Goal: Information Seeking & Learning: Check status

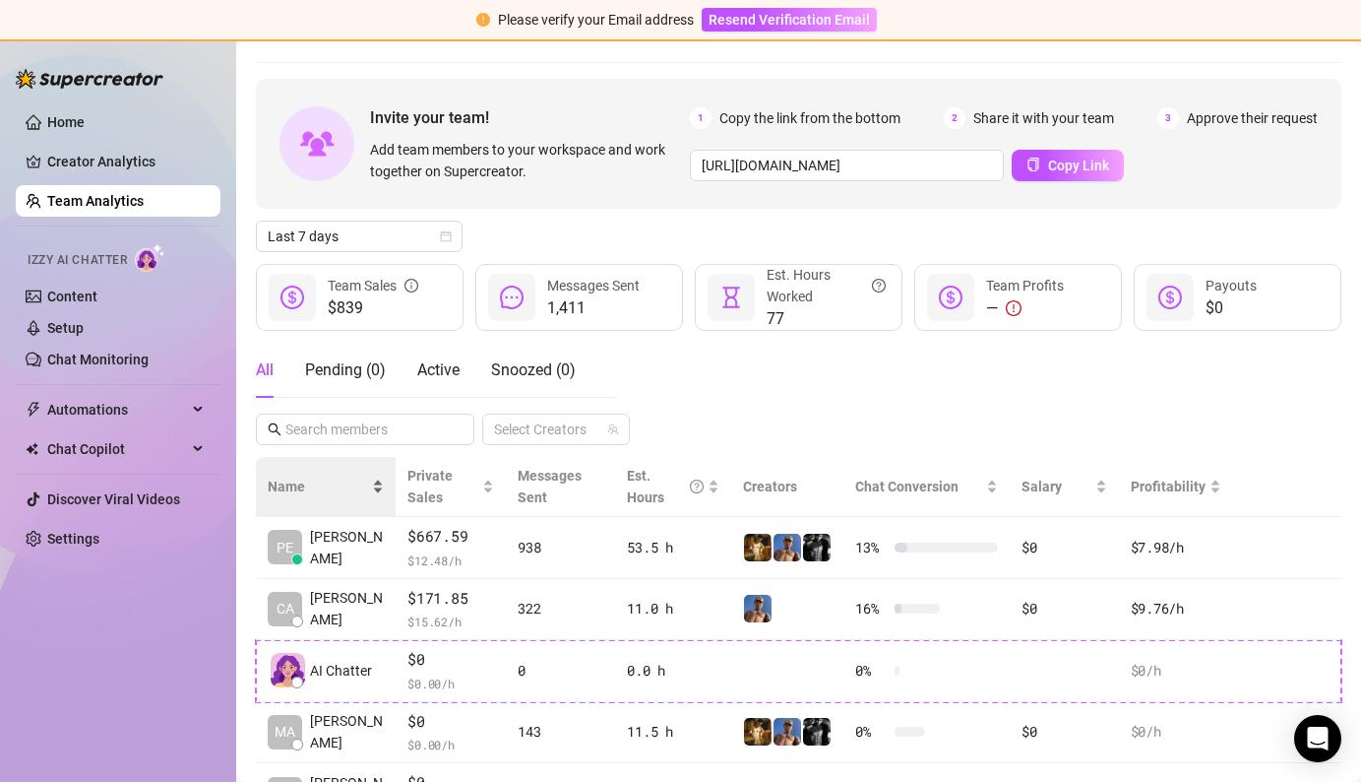
scroll to position [55, 0]
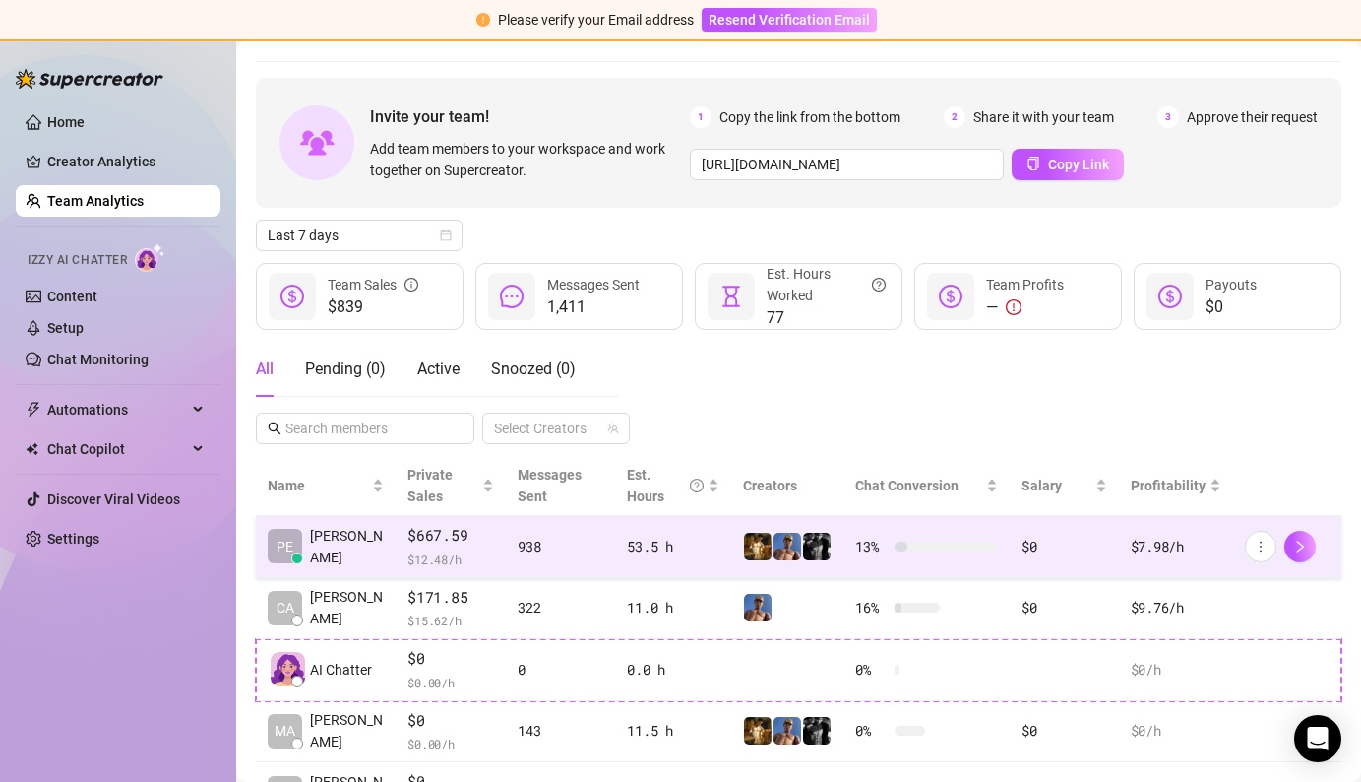
click at [491, 547] on div "$667.59 $ 12.48 /h" at bounding box center [451, 546] width 87 height 45
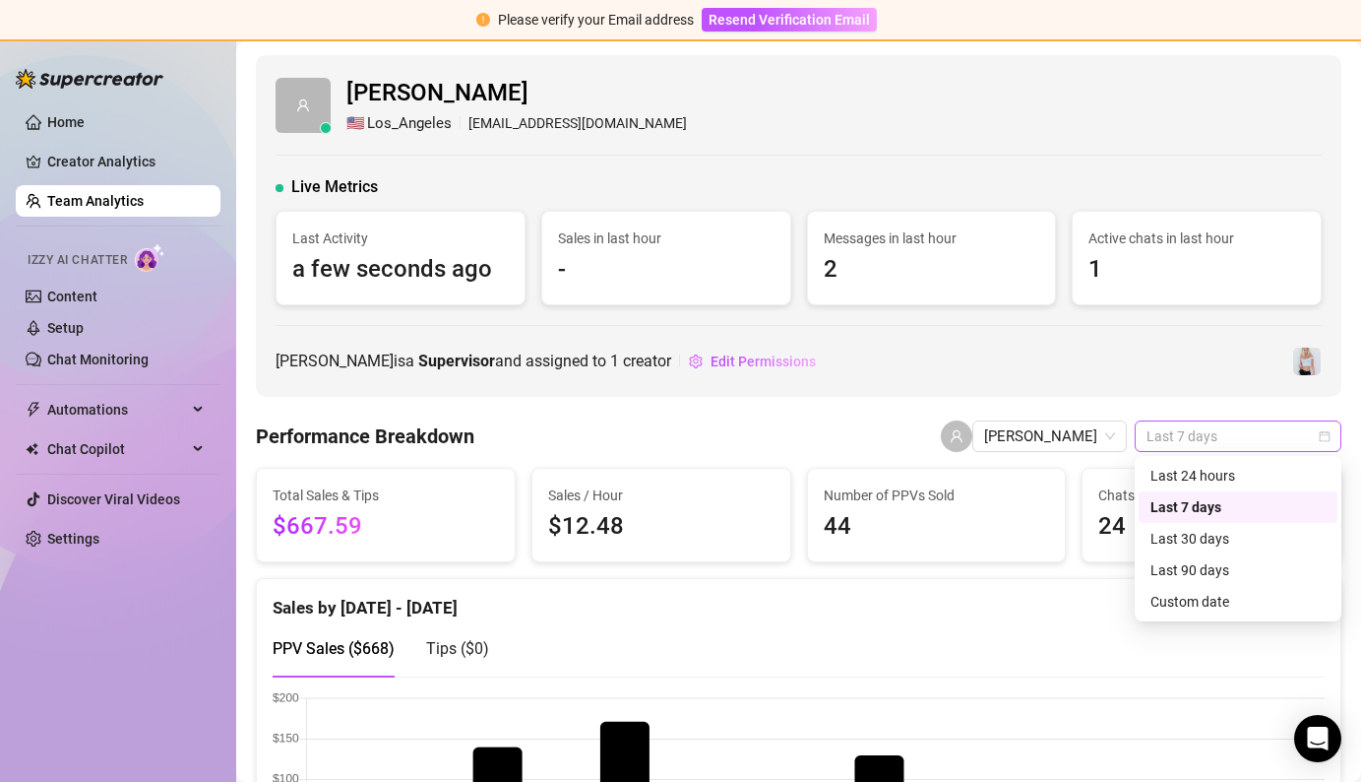
click at [1210, 451] on div "Last 7 days" at bounding box center [1238, 436] width 207 height 32
click at [1204, 484] on div "Last 24 hours" at bounding box center [1238, 476] width 175 height 22
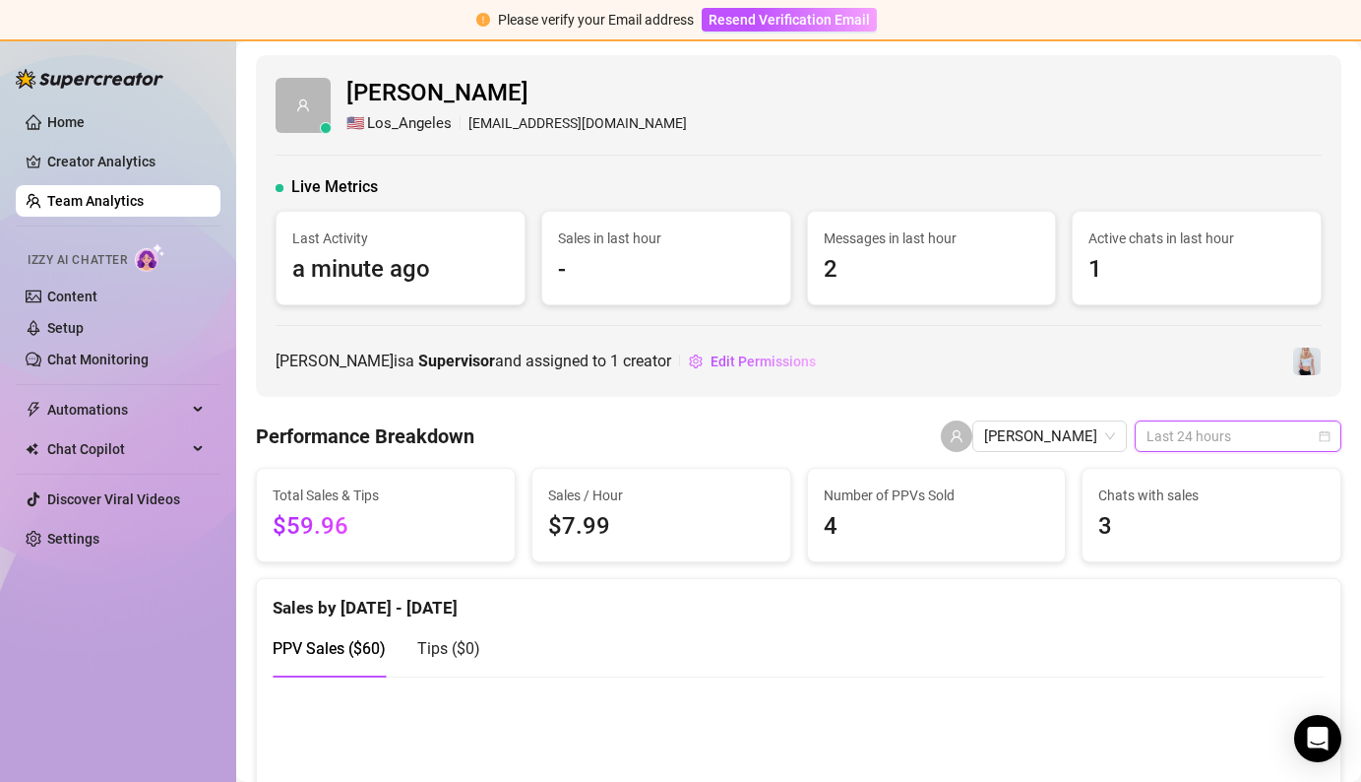
click at [1187, 439] on span "Last 24 hours" at bounding box center [1238, 436] width 183 height 30
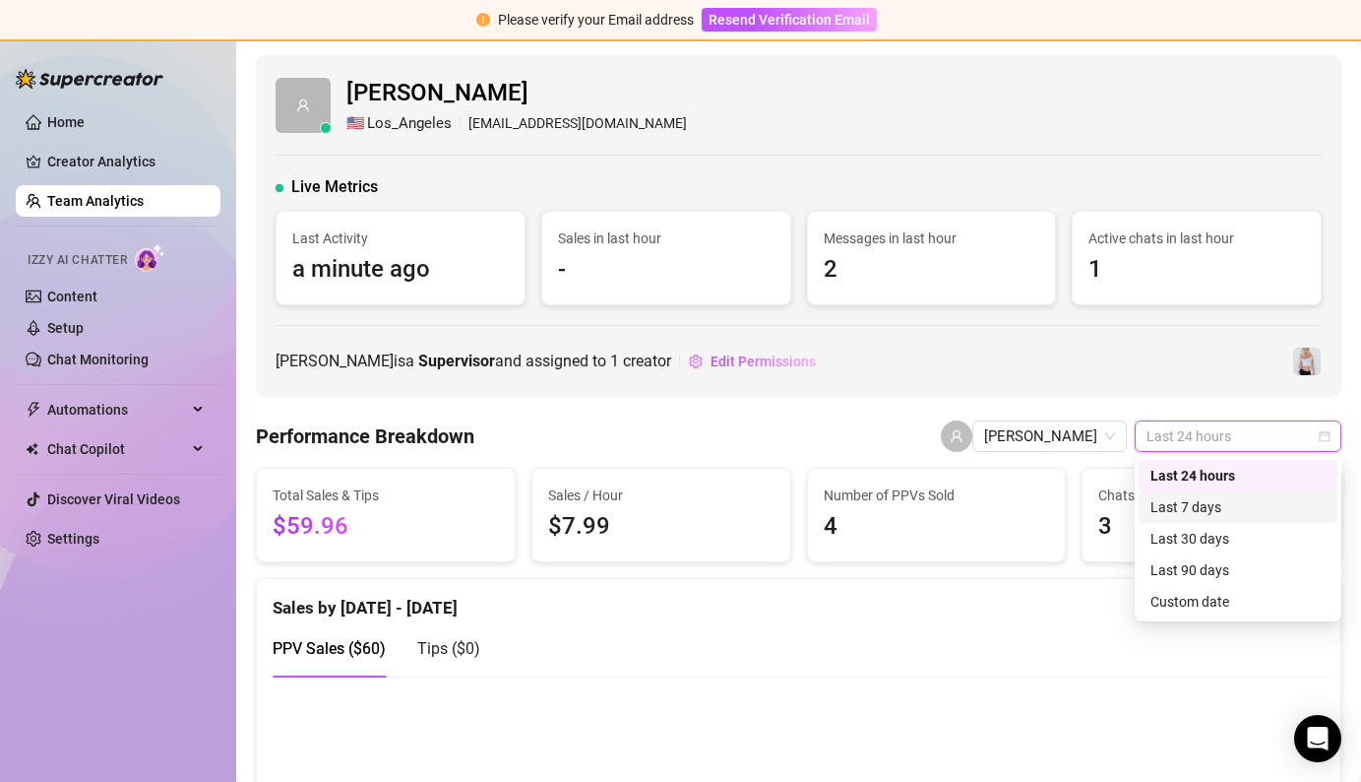
click at [1193, 508] on div "Last 7 days" at bounding box center [1238, 507] width 175 height 22
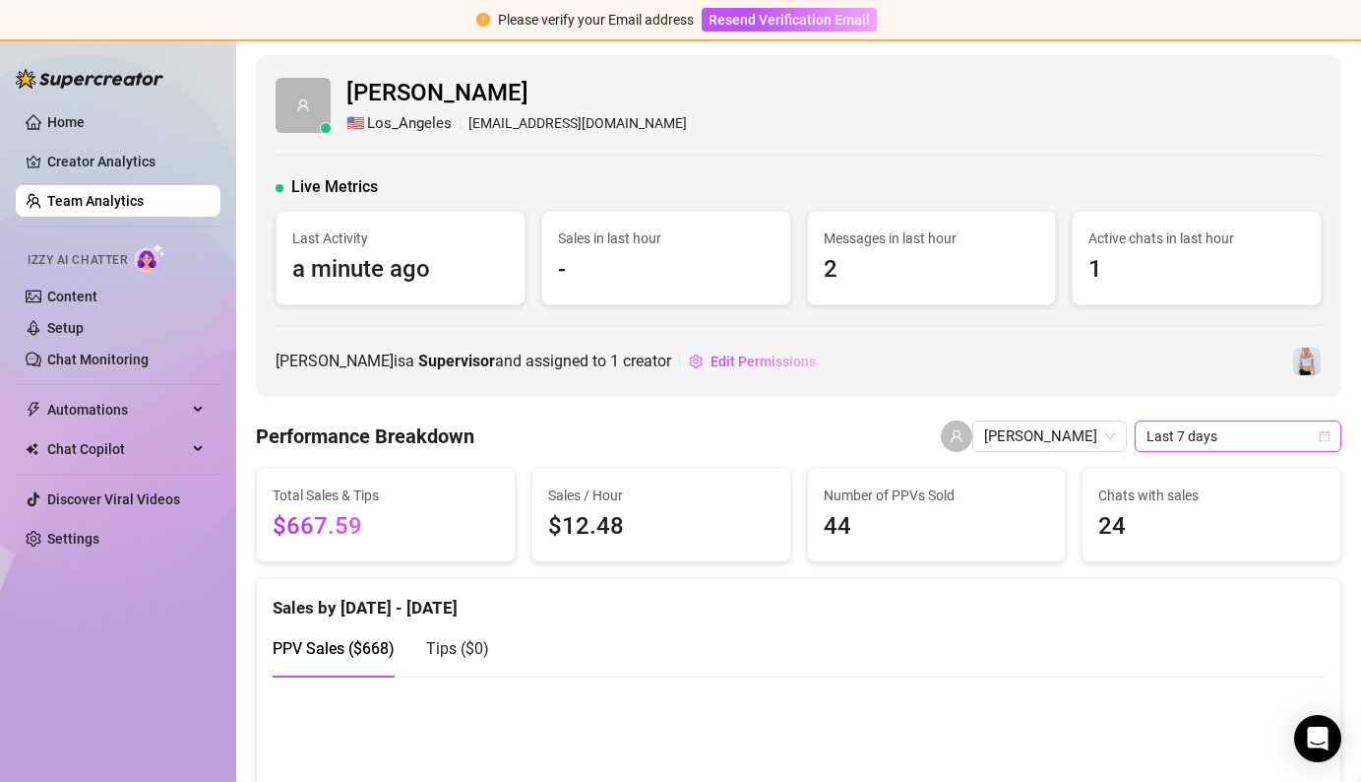
click at [1175, 425] on span "Last 7 days" at bounding box center [1238, 436] width 183 height 30
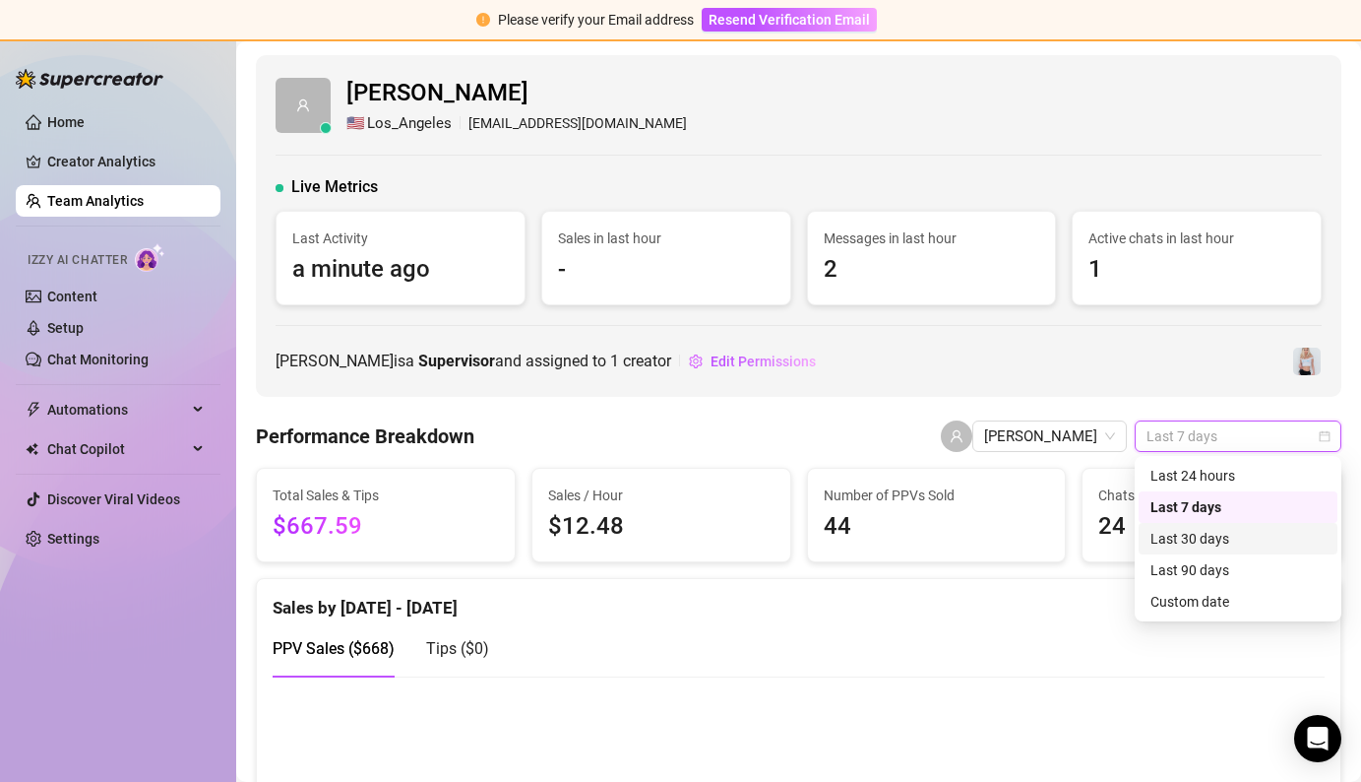
click at [1194, 537] on div "Last 30 days" at bounding box center [1238, 539] width 175 height 22
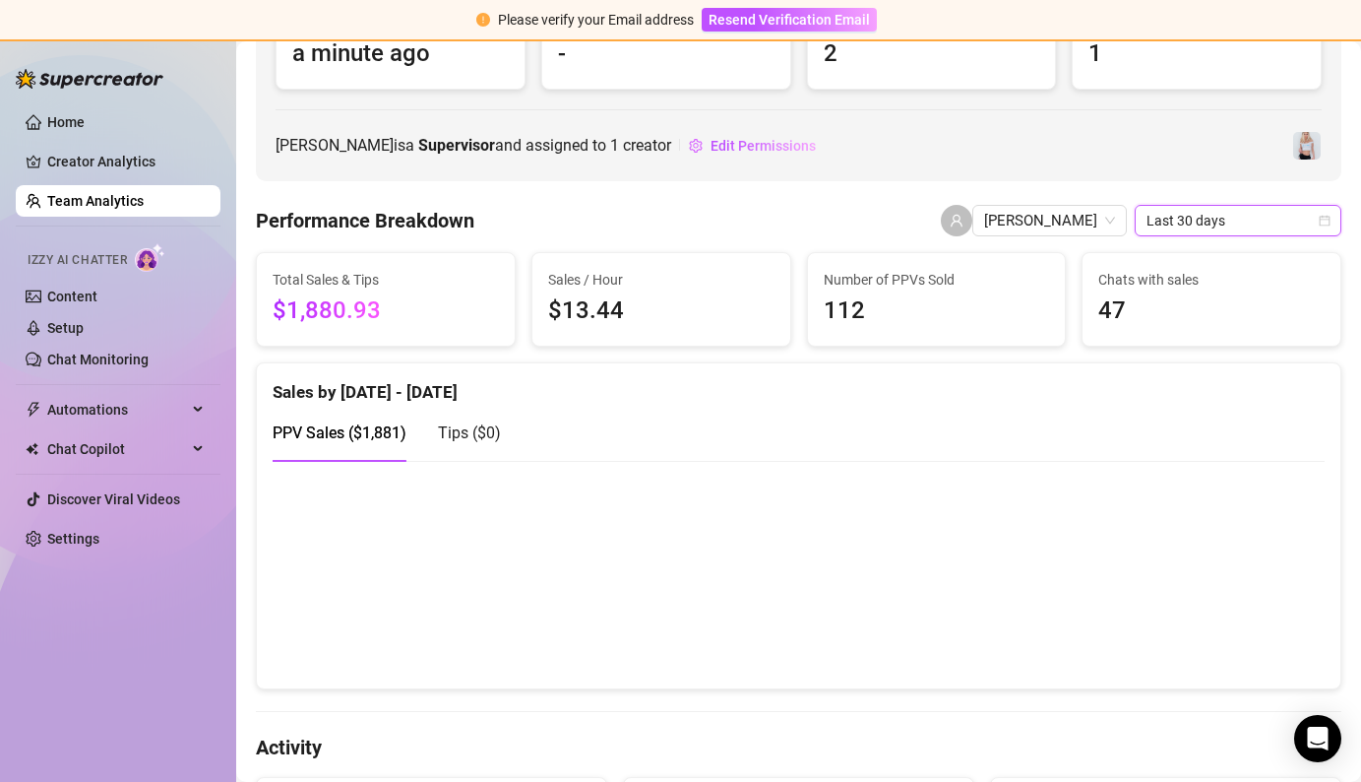
scroll to position [225, 0]
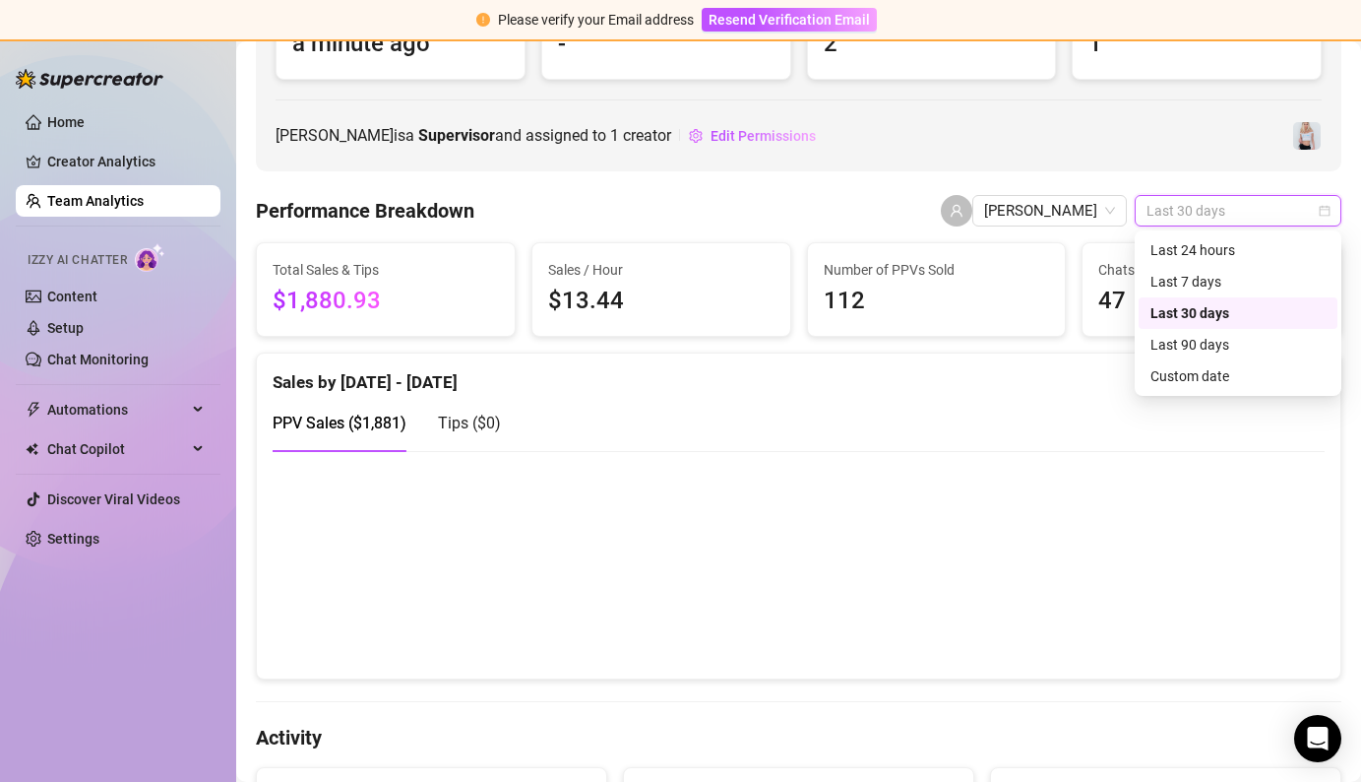
click at [1177, 221] on span "Last 30 days" at bounding box center [1238, 211] width 183 height 30
click at [1183, 344] on div "Last 90 days" at bounding box center [1238, 345] width 175 height 22
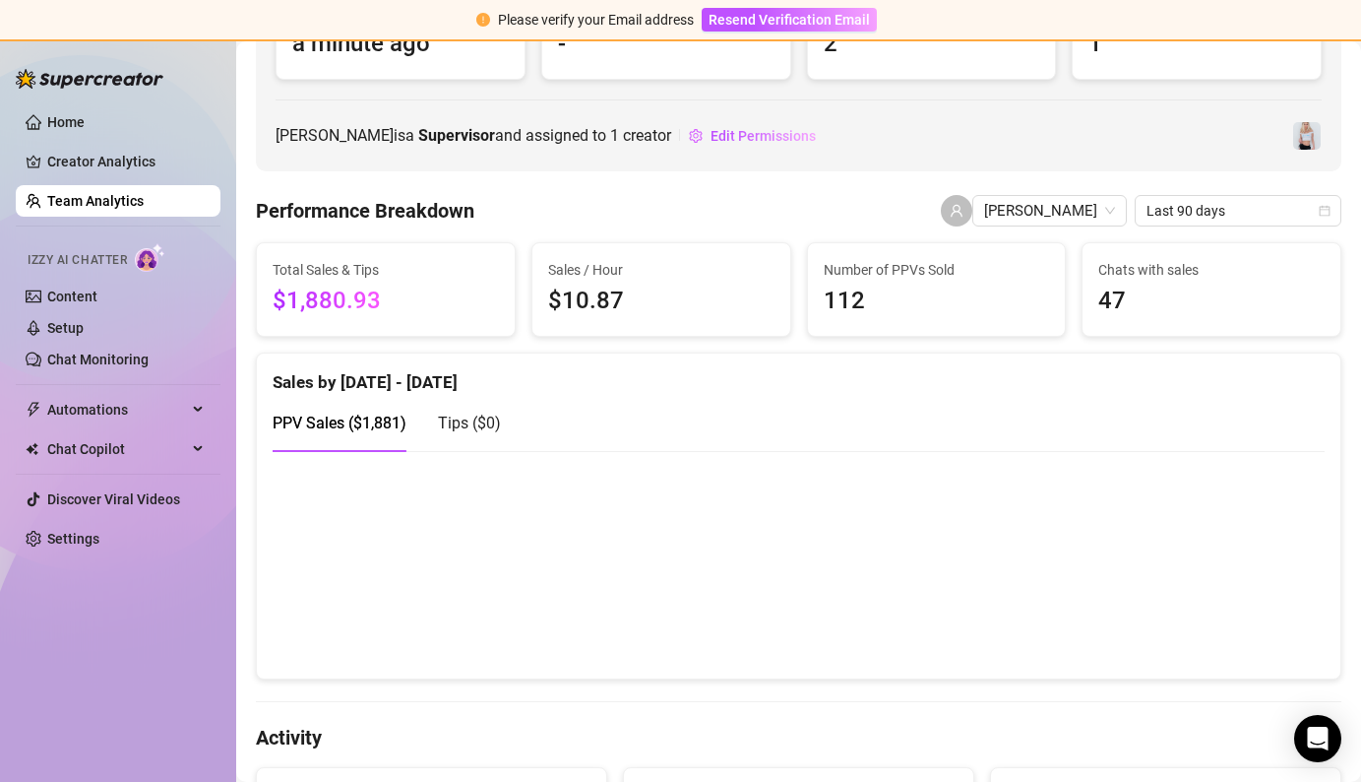
click at [1169, 220] on span "Last 90 days" at bounding box center [1238, 211] width 183 height 30
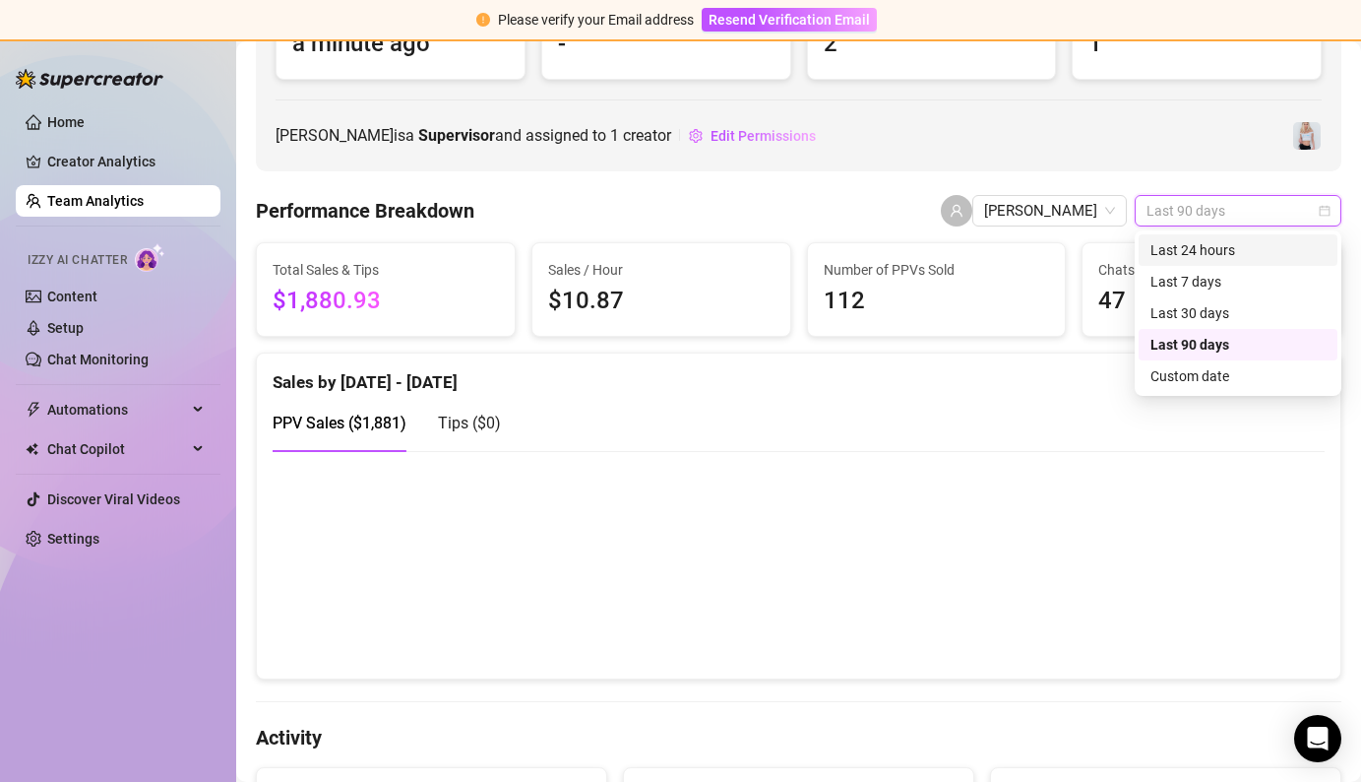
click at [1170, 241] on div "Last 24 hours" at bounding box center [1238, 250] width 175 height 22
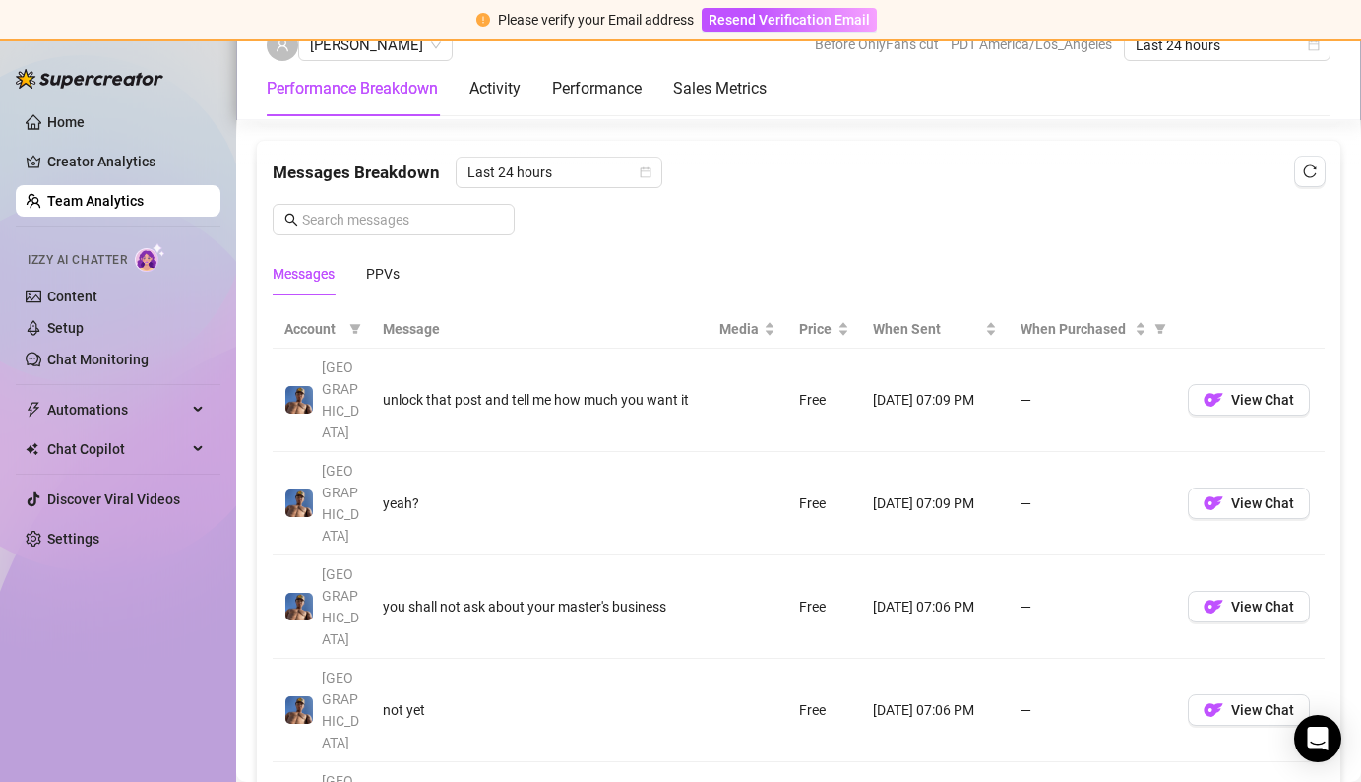
scroll to position [0, 0]
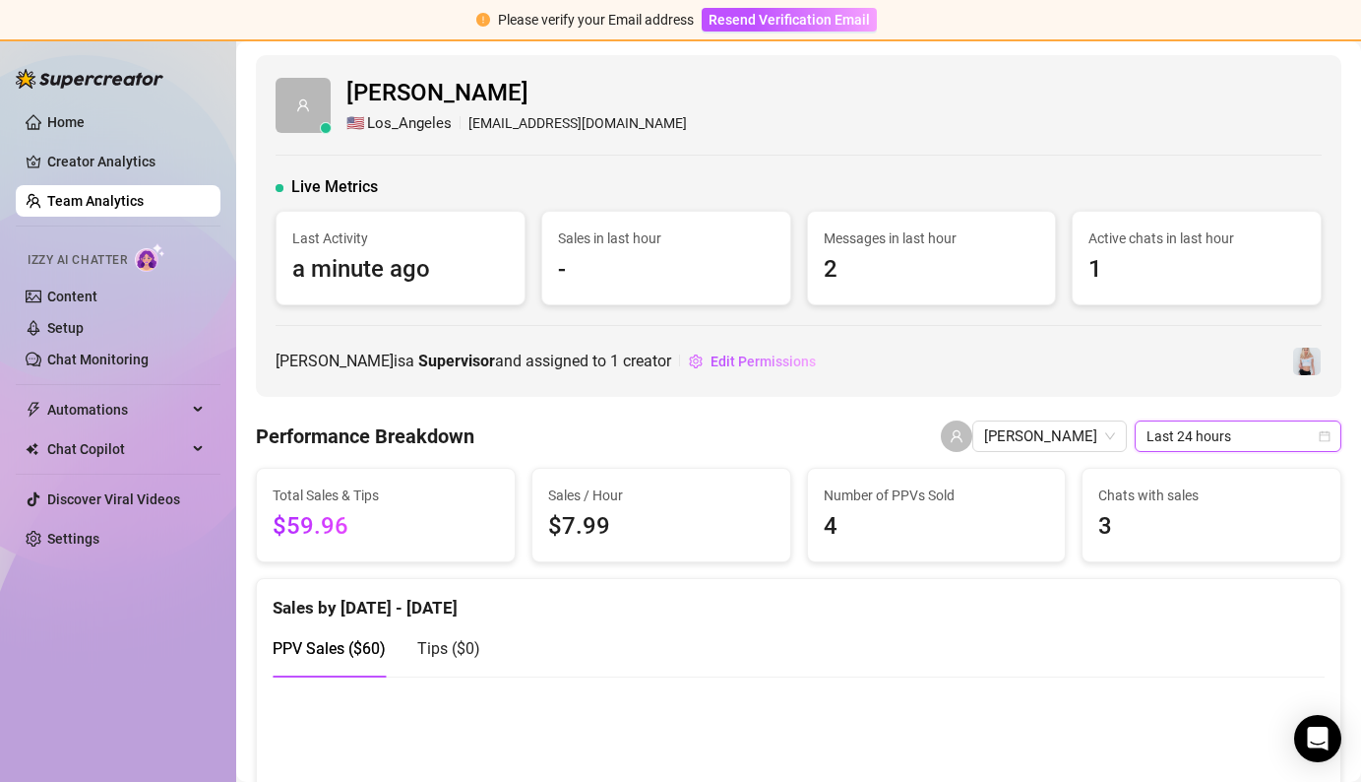
click at [84, 218] on ul "Home Creator Analytics Team Analytics Izzy AI Chatter Content Setup Chat Monito…" at bounding box center [118, 330] width 205 height 464
click at [84, 209] on link "Team Analytics" at bounding box center [95, 201] width 96 height 16
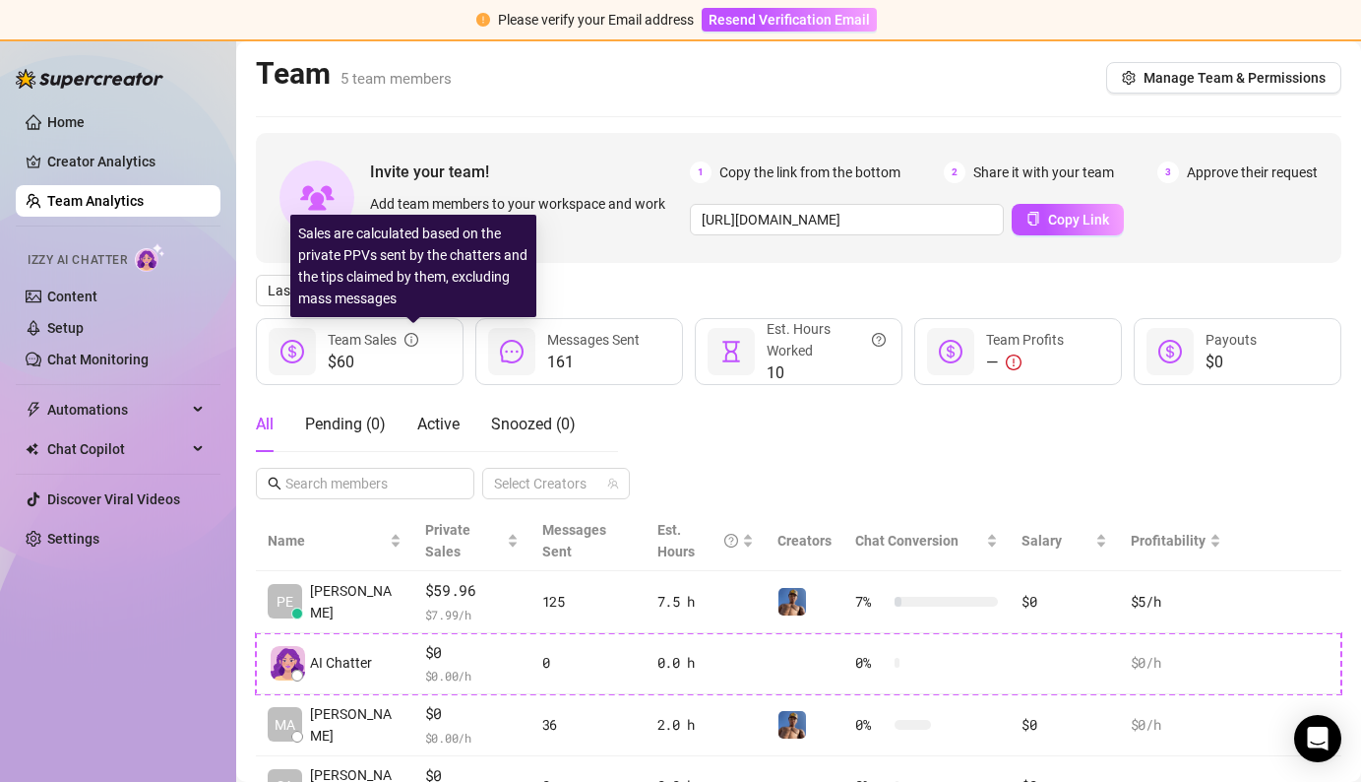
click at [397, 292] on div "Sales are calculated based on the private PPVs sent by the chatters and the tip…" at bounding box center [413, 266] width 246 height 102
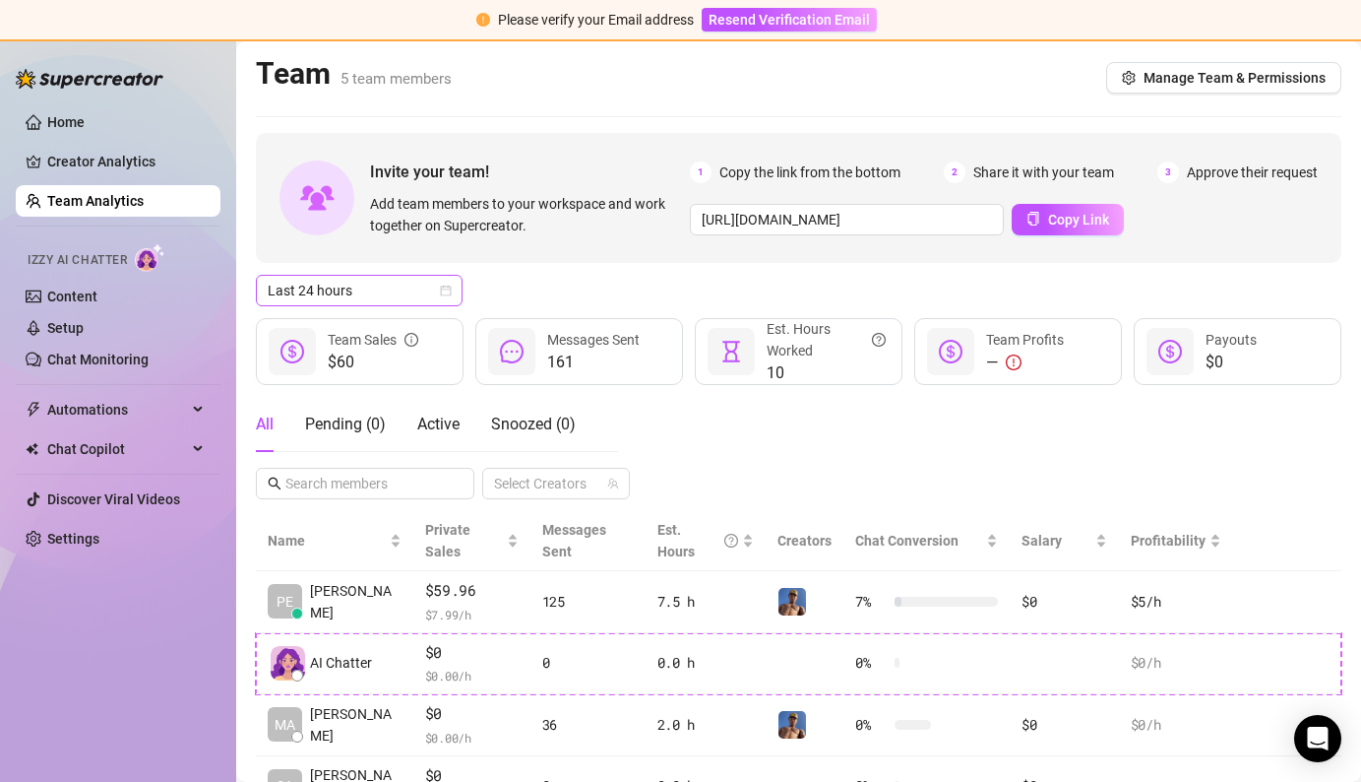
click at [404, 276] on span "Last 24 hours" at bounding box center [359, 291] width 183 height 30
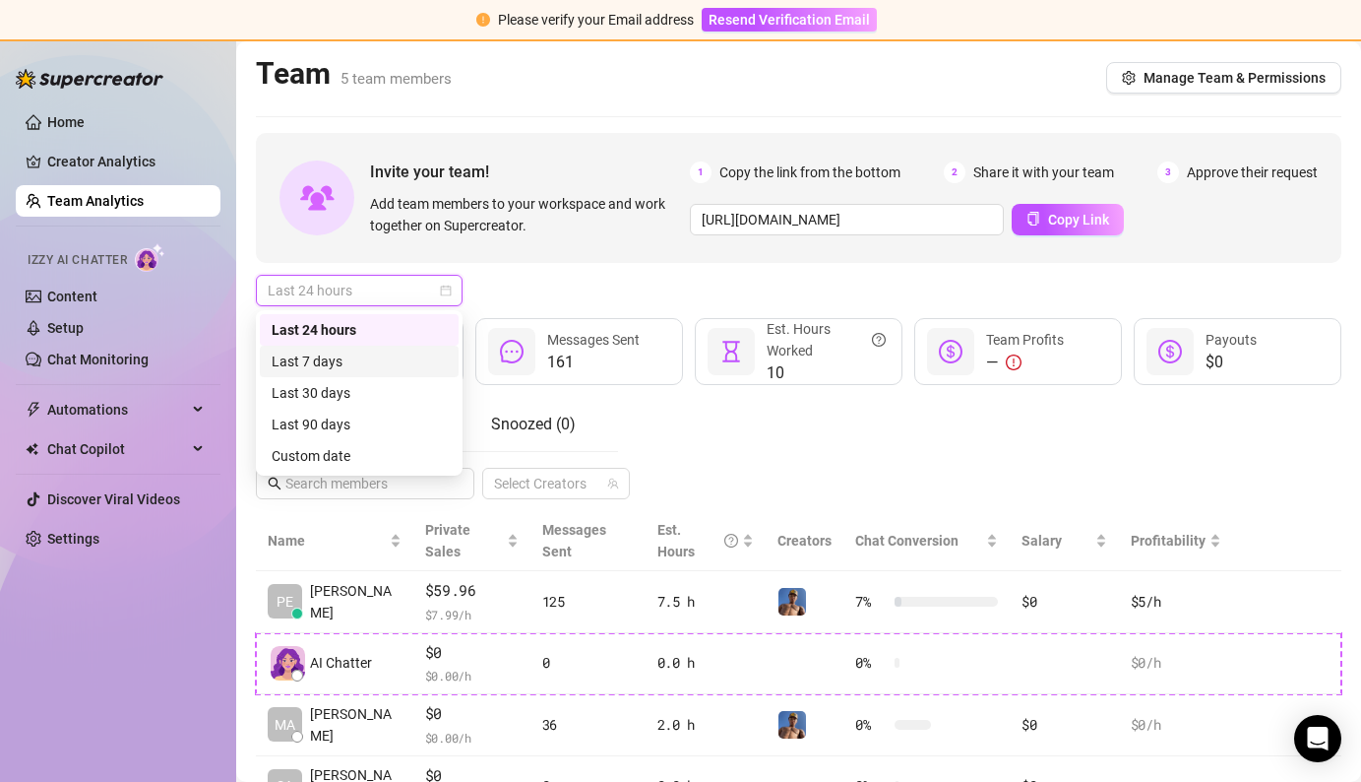
click at [391, 355] on div "Last 7 days" at bounding box center [359, 361] width 175 height 22
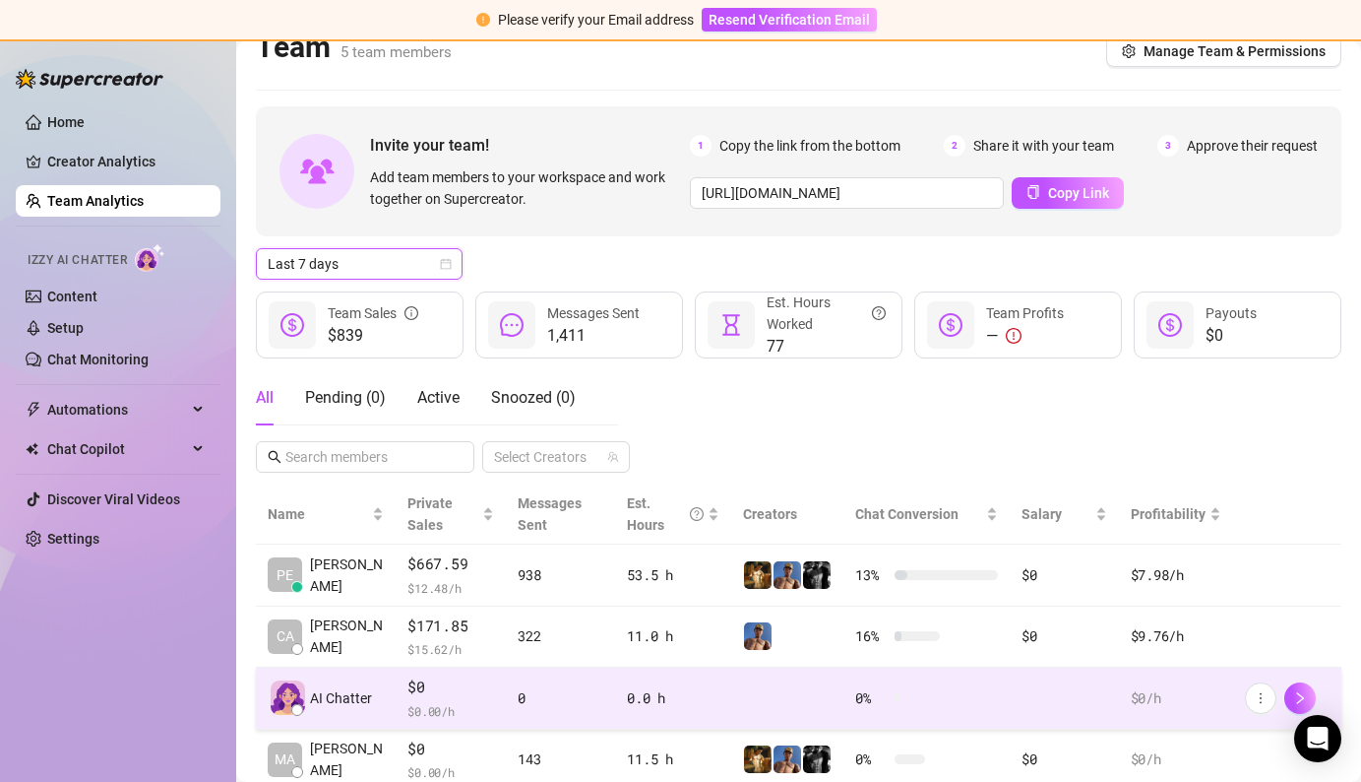
scroll to position [30, 0]
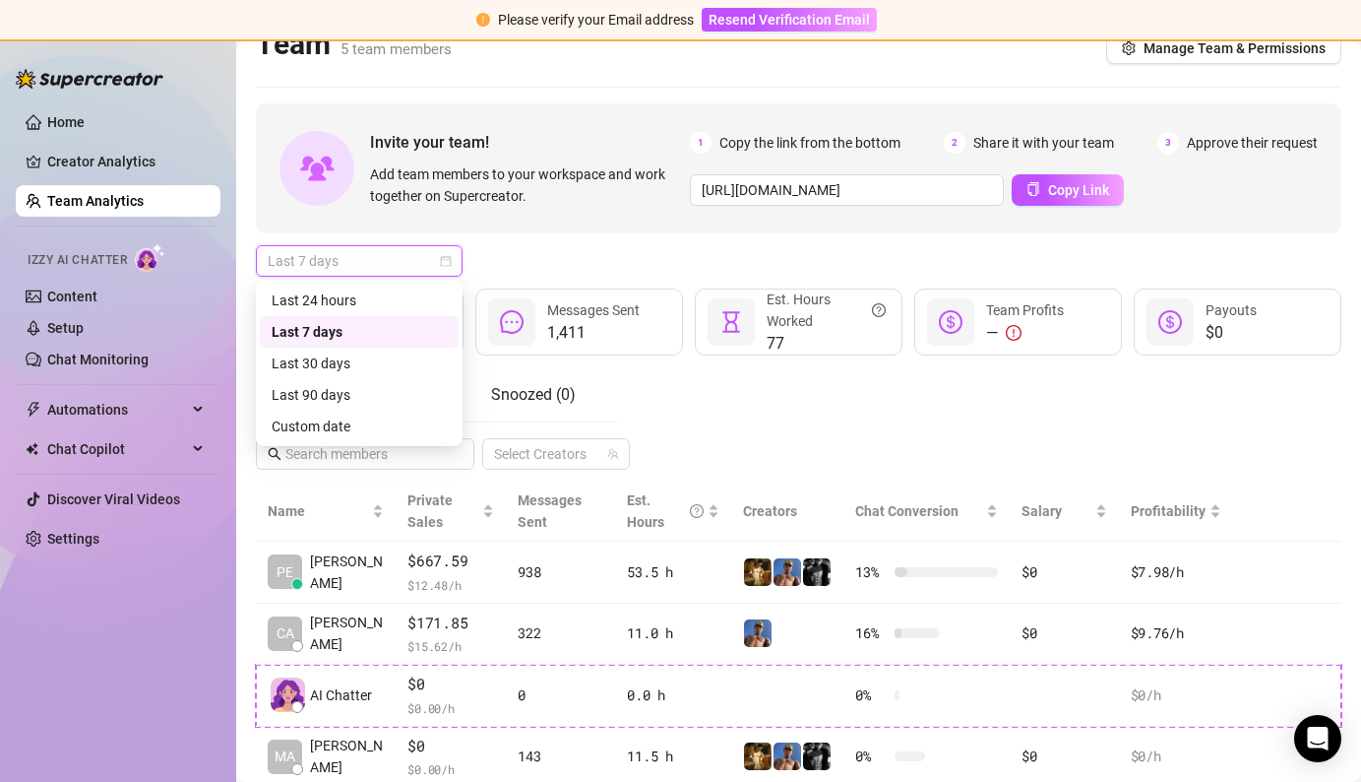
click at [376, 261] on span "Last 7 days" at bounding box center [359, 261] width 183 height 30
click at [399, 357] on div "Last 30 days" at bounding box center [359, 363] width 175 height 22
